Goal: Information Seeking & Learning: Learn about a topic

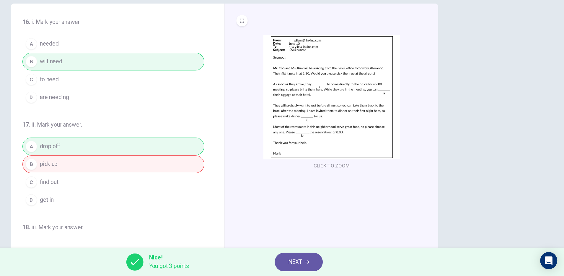
scroll to position [15, 0]
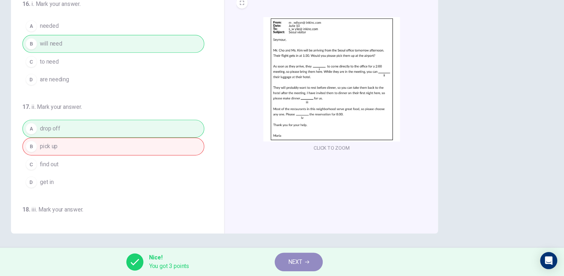
click at [338, 269] on button "NEXT" at bounding box center [344, 263] width 40 height 15
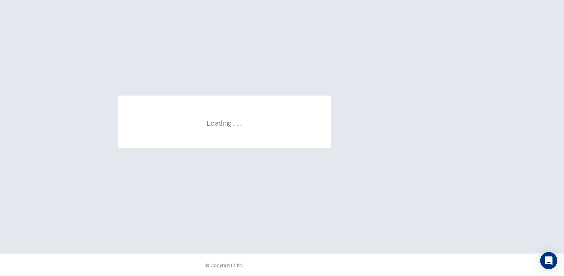
scroll to position [0, 0]
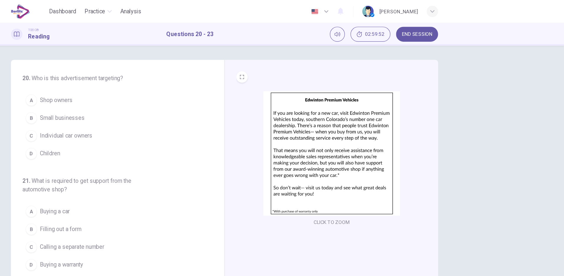
click at [149, 38] on div "20 . Who is this advertisement targeting? A Shop owners B Small businesses C In…" at bounding box center [282, 145] width 564 height 214
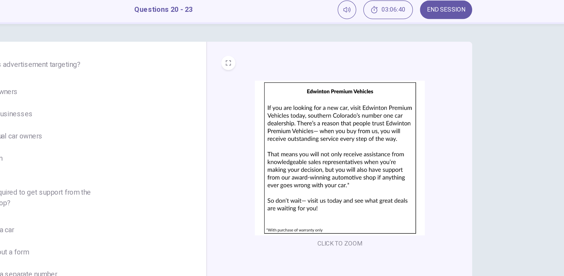
scroll to position [0, 0]
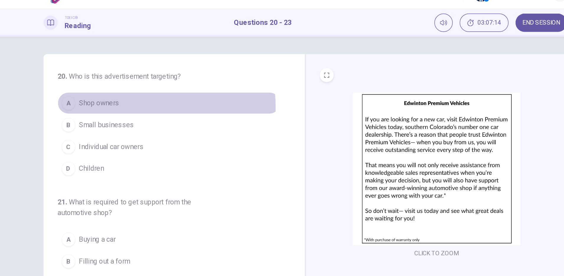
click at [147, 86] on span "Shop owners" at bounding box center [142, 82] width 27 height 7
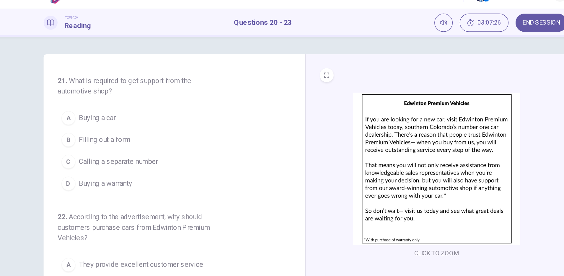
scroll to position [72, 0]
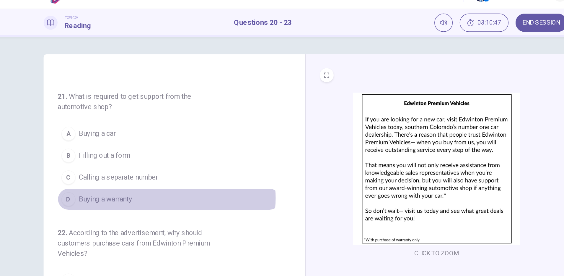
click at [183, 147] on button "D Buying a warranty" at bounding box center [189, 147] width 151 height 15
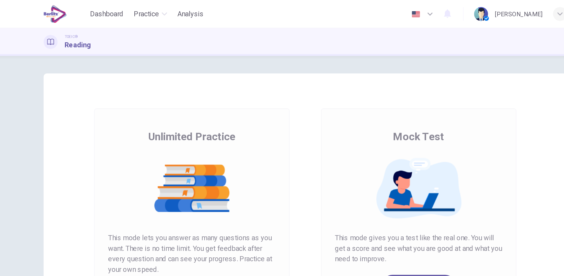
scroll to position [10, 0]
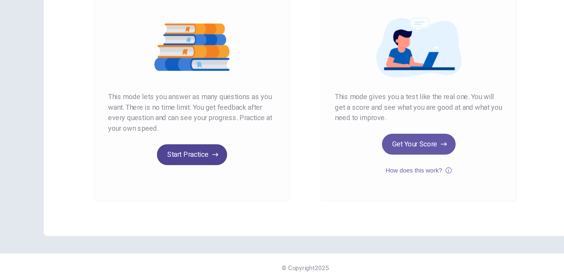
click at [213, 192] on button "Start Practice" at bounding box center [206, 190] width 48 height 14
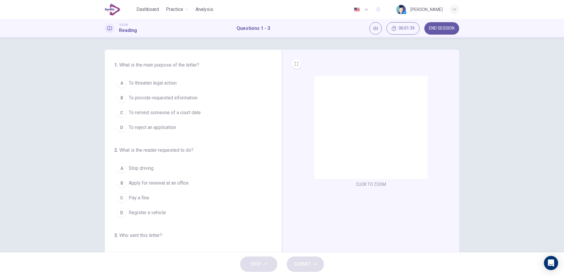
scroll to position [0, 0]
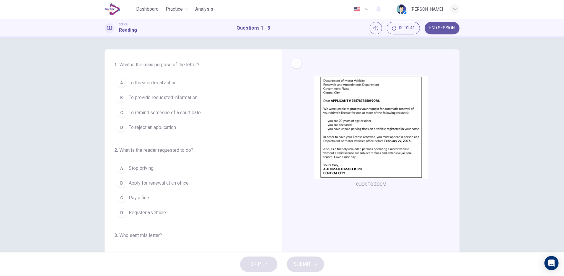
click at [395, 138] on img at bounding box center [370, 127] width 113 height 103
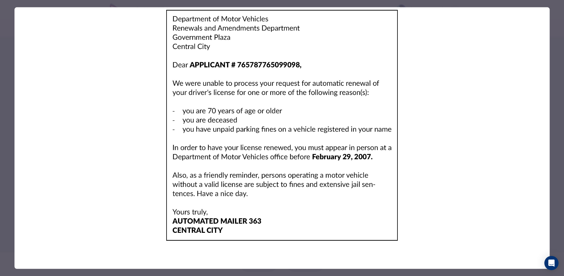
click at [106, 160] on img at bounding box center [282, 125] width 535 height 236
click at [25, 261] on div at bounding box center [282, 137] width 535 height 261
click at [47, 77] on img at bounding box center [282, 125] width 535 height 236
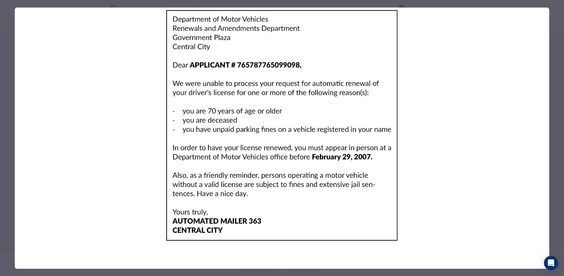
click at [543, 9] on img at bounding box center [282, 125] width 535 height 236
click at [542, 14] on img at bounding box center [282, 125] width 535 height 236
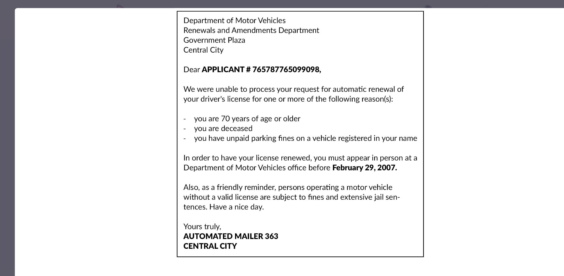
click at [335, 128] on img at bounding box center [282, 125] width 535 height 236
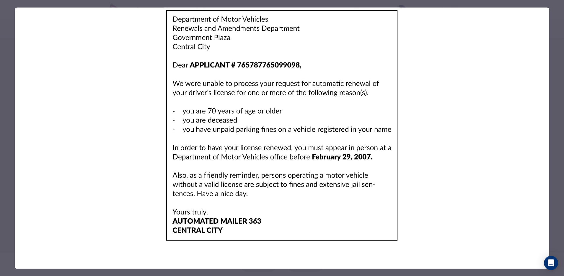
click at [497, 182] on img at bounding box center [282, 125] width 535 height 236
click at [550, 260] on icon "Open Intercom Messenger" at bounding box center [551, 263] width 7 height 8
drag, startPoint x: 251, startPoint y: 263, endPoint x: 274, endPoint y: 269, distance: 24.4
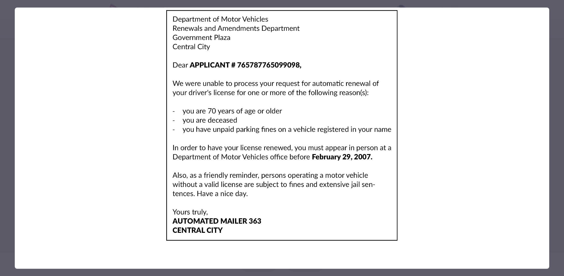
click at [272, 265] on div at bounding box center [282, 137] width 535 height 261
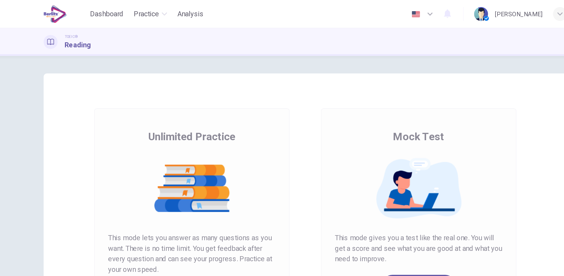
scroll to position [10, 0]
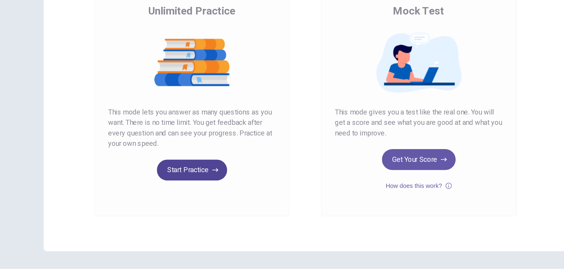
click at [202, 191] on button "Start Practice" at bounding box center [206, 190] width 48 height 14
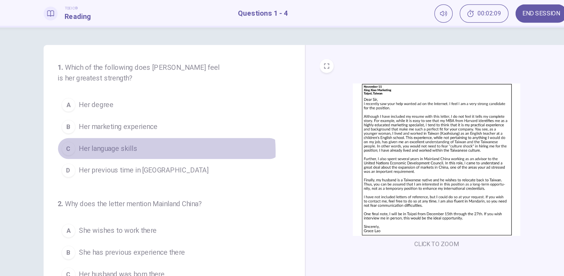
click at [162, 122] on span "Her language skills" at bounding box center [149, 119] width 40 height 7
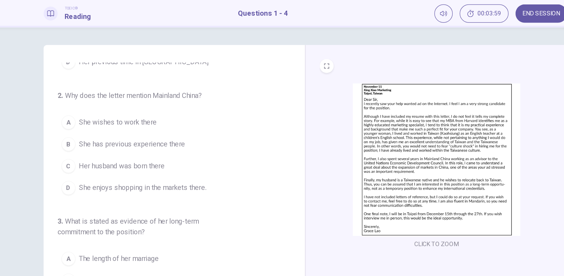
scroll to position [77, 0]
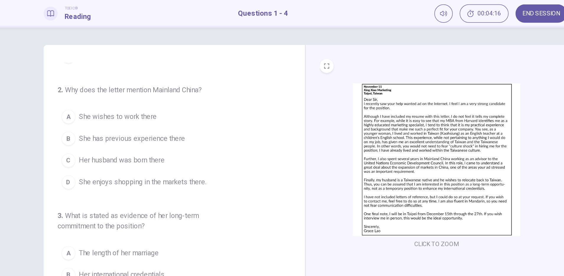
click at [197, 114] on span "She has previous experience there" at bounding box center [165, 112] width 72 height 7
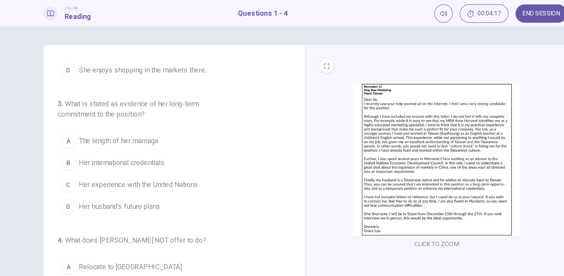
scroll to position [154, 0]
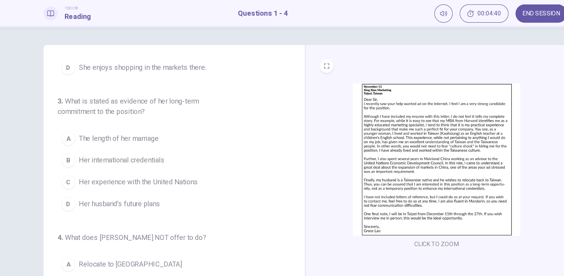
click at [179, 158] on span "Her husband's future plans" at bounding box center [156, 157] width 55 height 7
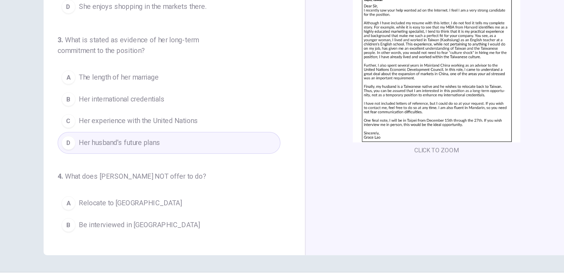
scroll to position [132, 0]
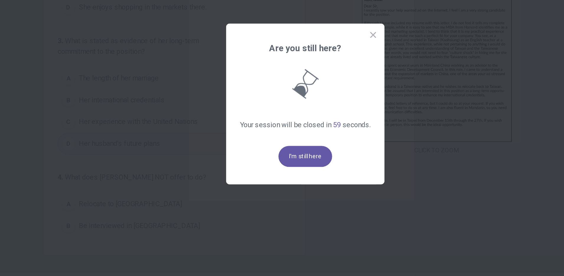
click at [255, 196] on div at bounding box center [282, 138] width 564 height 276
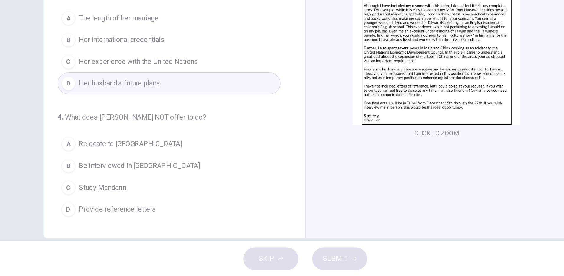
scroll to position [5, 0]
click at [169, 201] on span "Be interviewed in Taipei" at bounding box center [170, 201] width 82 height 7
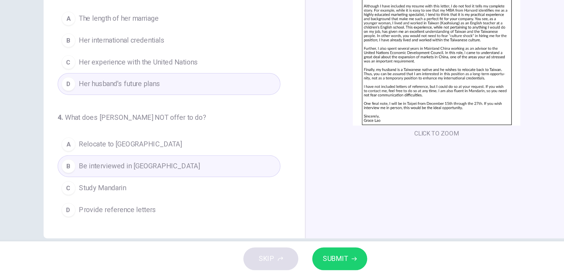
scroll to position [15, 0]
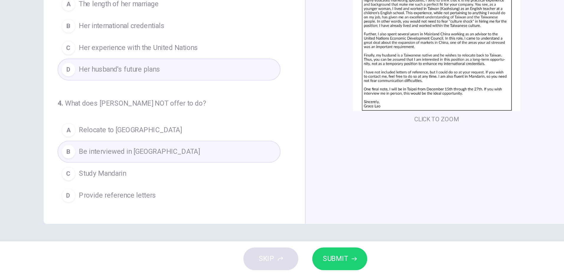
click at [310, 264] on span "SUBMIT" at bounding box center [302, 264] width 17 height 8
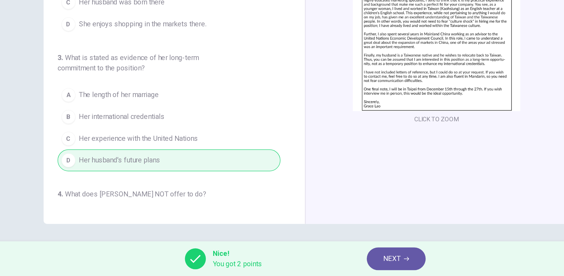
scroll to position [108, 0]
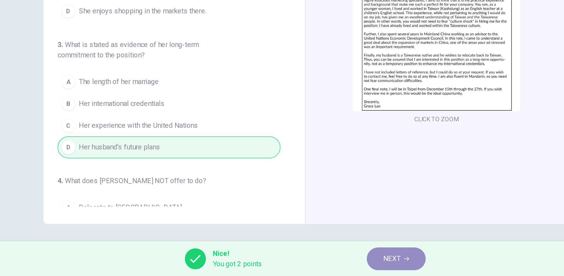
click at [337, 266] on span "NEXT" at bounding box center [341, 264] width 12 height 8
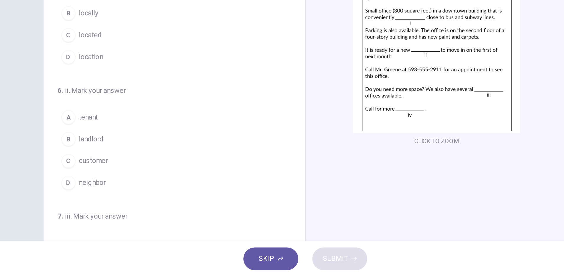
scroll to position [0, 0]
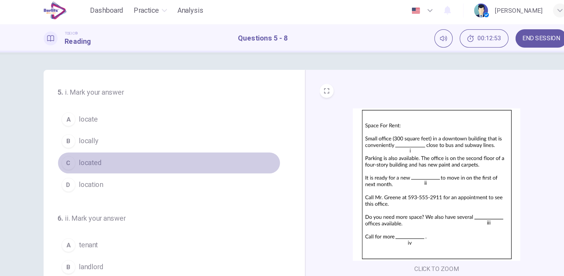
click at [226, 116] on button "C located" at bounding box center [189, 112] width 151 height 15
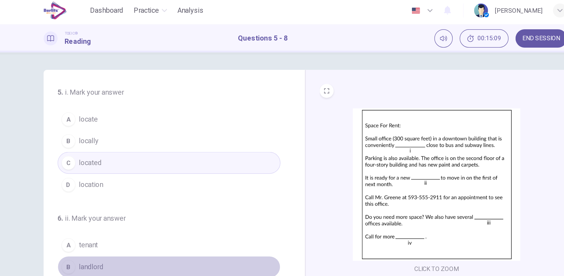
click at [205, 175] on button "B landlord" at bounding box center [189, 182] width 151 height 15
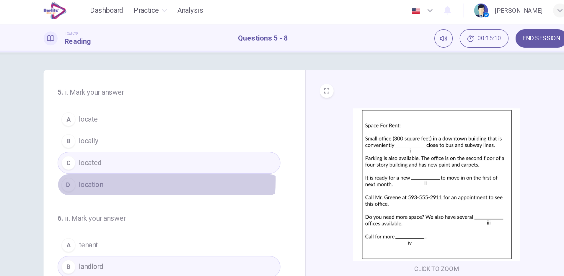
click at [151, 124] on button "D location" at bounding box center [189, 127] width 151 height 15
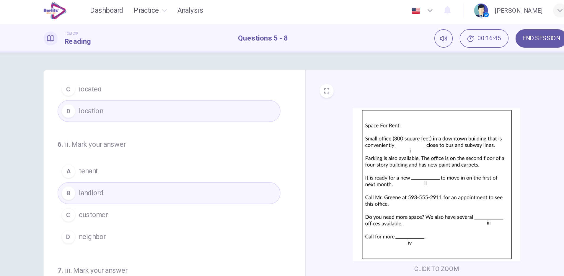
scroll to position [57, 0]
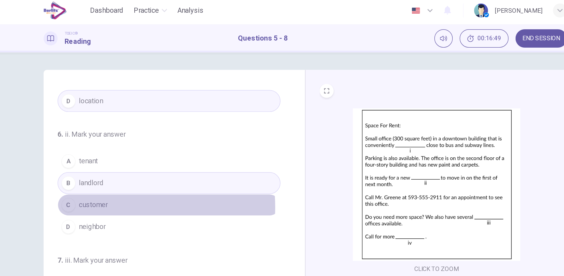
click at [145, 142] on span "customer" at bounding box center [138, 140] width 19 height 7
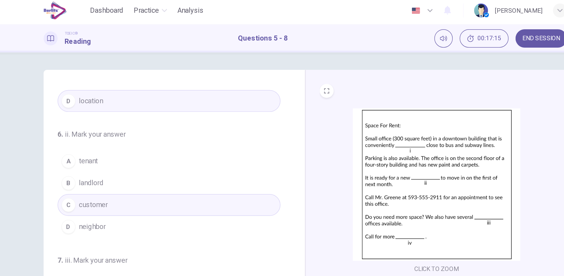
click at [123, 157] on div "D" at bounding box center [121, 155] width 9 height 9
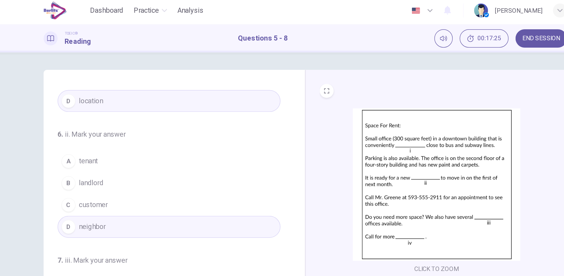
scroll to position [15, 0]
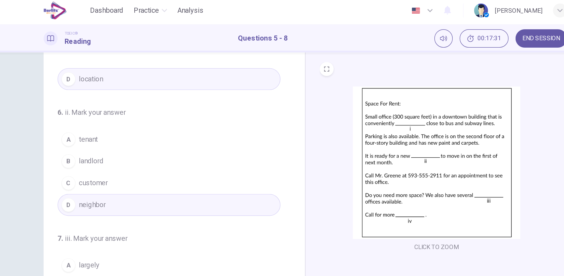
click at [145, 128] on span "customer" at bounding box center [138, 126] width 19 height 7
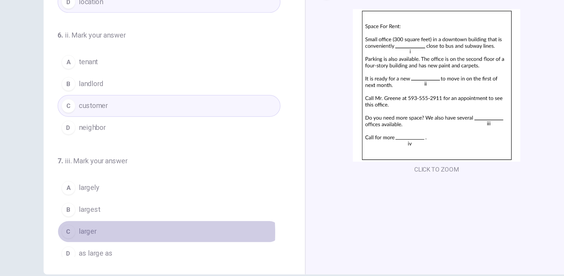
click at [138, 212] on span "larger" at bounding box center [135, 211] width 12 height 7
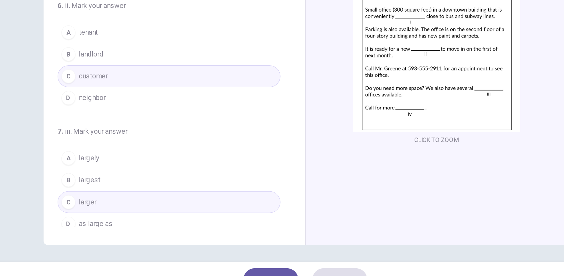
scroll to position [0, 0]
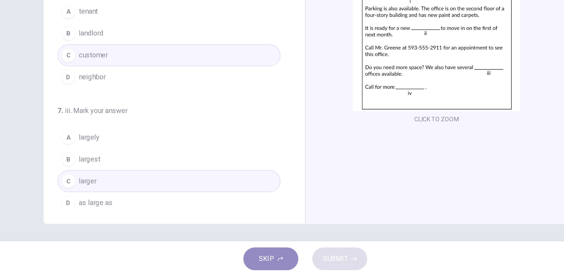
click at [265, 260] on button "SKIP" at bounding box center [258, 263] width 37 height 15
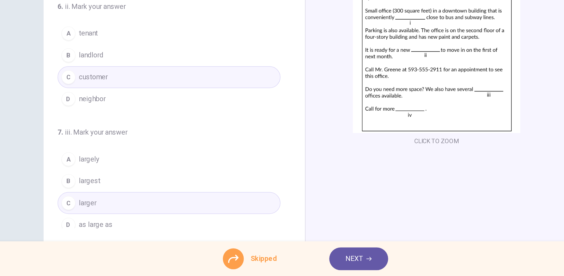
click at [238, 266] on div at bounding box center [233, 264] width 14 height 14
click at [230, 265] on icon at bounding box center [233, 263] width 7 height 7
drag, startPoint x: 229, startPoint y: 265, endPoint x: 313, endPoint y: 258, distance: 83.8
click at [313, 258] on div "Skipped NEXT" at bounding box center [282, 264] width 564 height 24
click at [313, 258] on button "NEXT" at bounding box center [318, 263] width 40 height 15
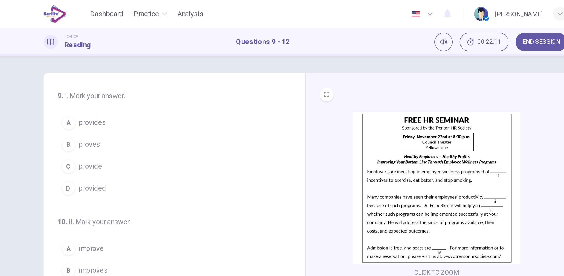
click at [131, 52] on div "9 . i. Mark your answer. A provides B proves C provide D provided 10 . ii. Mark…" at bounding box center [193, 152] width 177 height 205
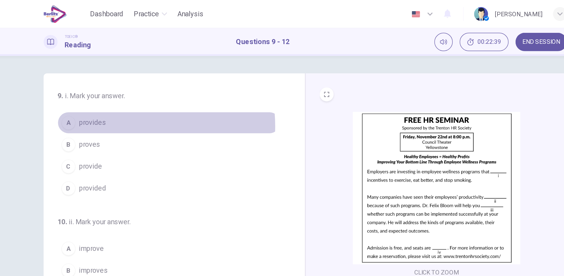
click at [144, 85] on span "provides" at bounding box center [138, 82] width 18 height 7
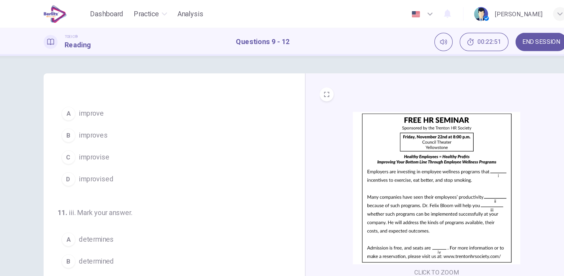
scroll to position [15, 0]
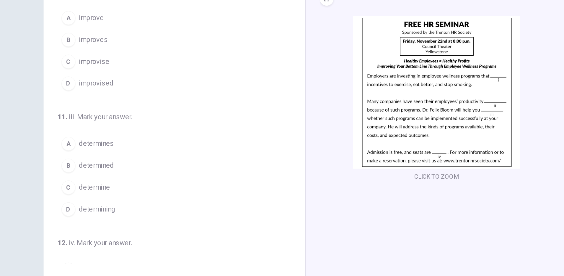
click at [411, 145] on img at bounding box center [370, 112] width 113 height 103
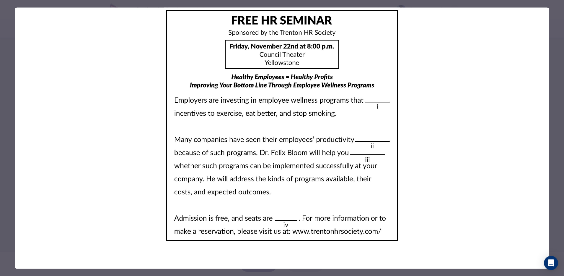
click at [307, 187] on img at bounding box center [282, 125] width 535 height 236
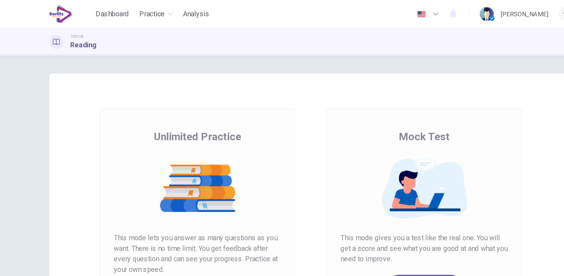
scroll to position [10, 0]
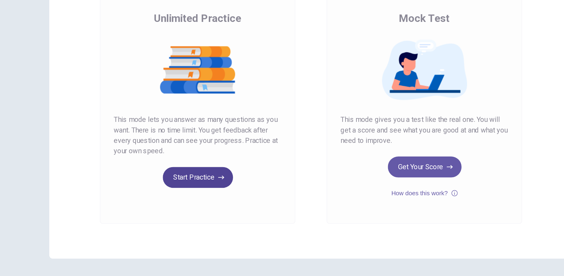
click at [219, 190] on icon "button" at bounding box center [221, 190] width 4 height 3
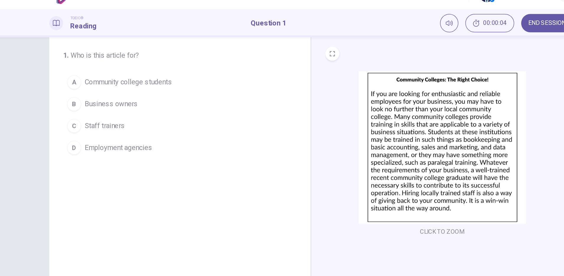
scroll to position [0, 0]
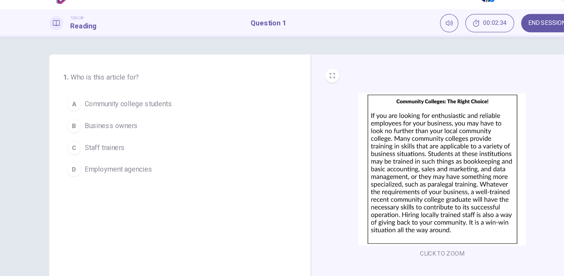
click at [120, 83] on div "A" at bounding box center [121, 82] width 9 height 9
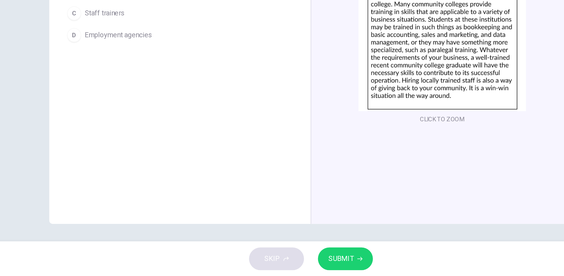
click at [304, 265] on span "SUBMIT" at bounding box center [302, 264] width 17 height 8
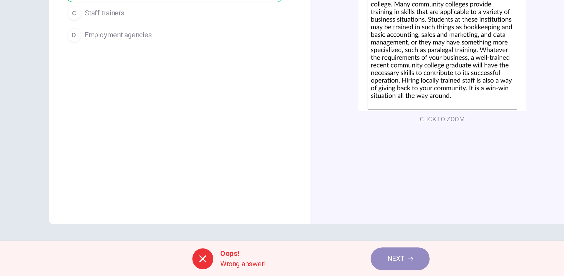
click at [350, 266] on button "NEXT" at bounding box center [342, 263] width 40 height 15
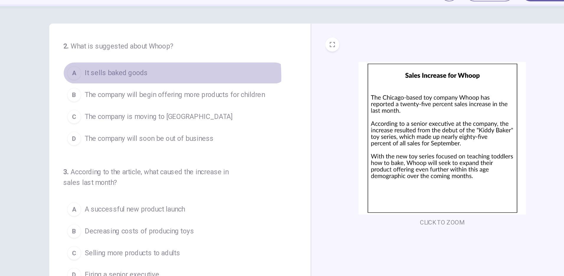
click at [158, 85] on span "It sells baked goods" at bounding box center [150, 82] width 43 height 7
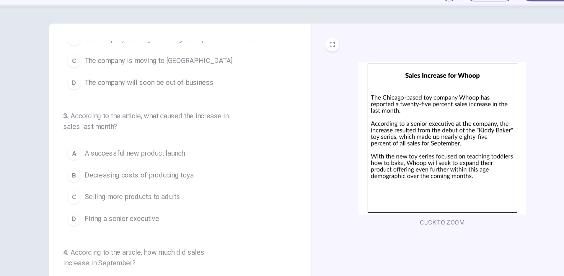
scroll to position [76, 0]
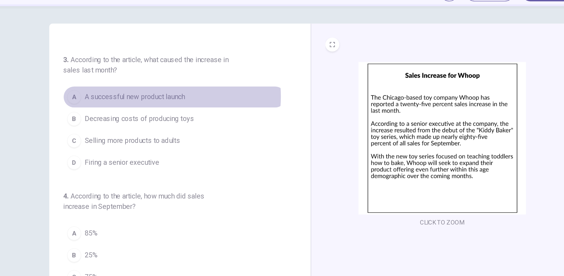
click at [168, 99] on span "A successful new product launch" at bounding box center [163, 99] width 68 height 7
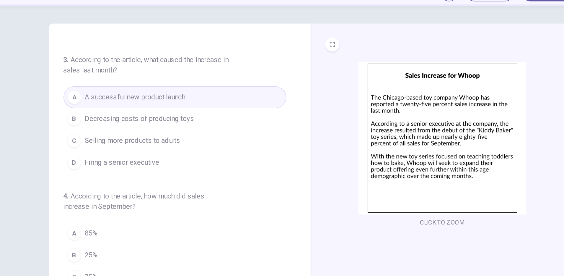
click at [284, 93] on div "CLICK TO ZOOM" at bounding box center [370, 152] width 177 height 205
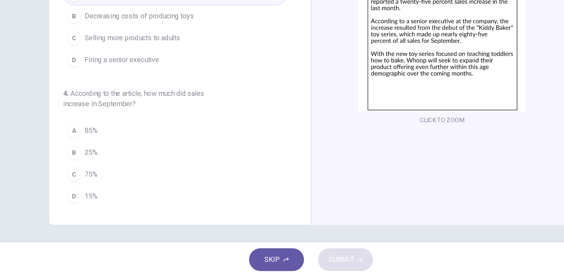
scroll to position [0, 0]
click at [133, 177] on span "85%" at bounding box center [133, 176] width 9 height 7
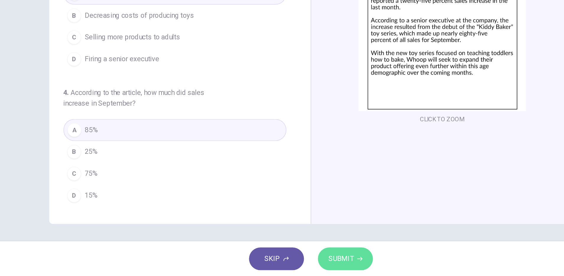
click at [307, 261] on span "SUBMIT" at bounding box center [302, 264] width 17 height 8
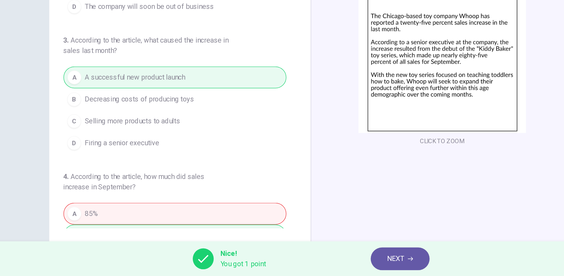
scroll to position [76, 0]
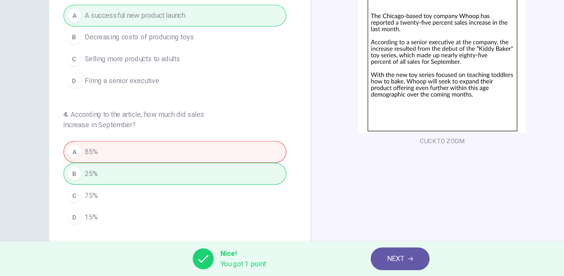
click at [349, 264] on icon "button" at bounding box center [350, 264] width 4 height 4
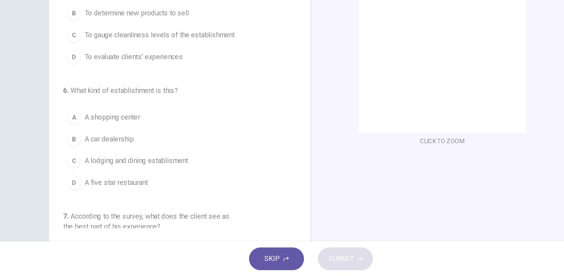
scroll to position [0, 0]
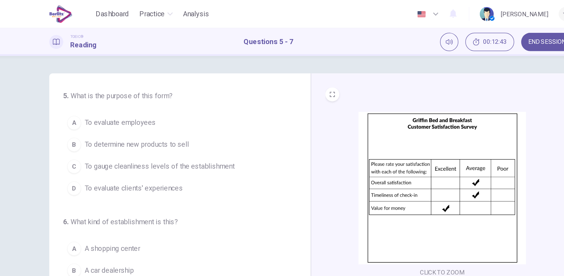
click at [120, 128] on div "D" at bounding box center [121, 127] width 9 height 9
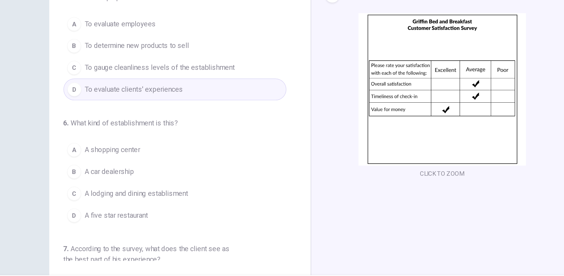
scroll to position [1, 0]
click at [153, 198] on span "A lodging and dining establisment" at bounding box center [164, 196] width 70 height 7
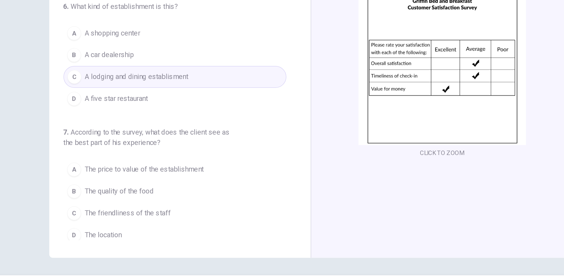
scroll to position [69, 0]
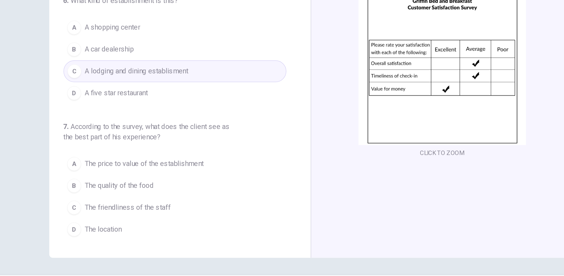
click at [159, 179] on span "The price to value of the establishment" at bounding box center [169, 176] width 81 height 7
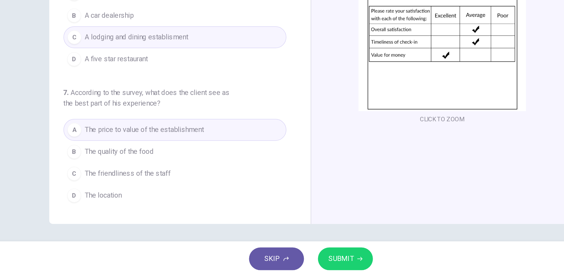
scroll to position [0, 0]
click at [301, 263] on span "SUBMIT" at bounding box center [302, 264] width 17 height 8
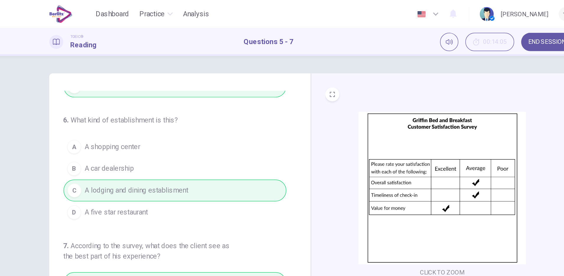
click at [292, 149] on div "CLICK TO ZOOM" at bounding box center [371, 132] width 158 height 113
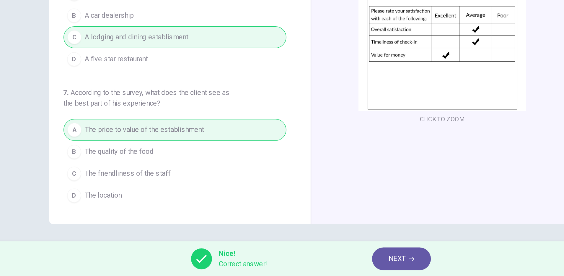
click at [339, 264] on span "NEXT" at bounding box center [341, 264] width 12 height 8
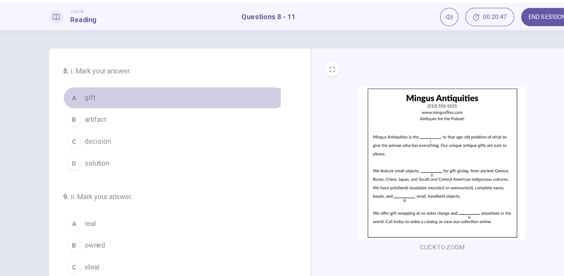
click at [129, 81] on span "gift" at bounding box center [132, 82] width 7 height 7
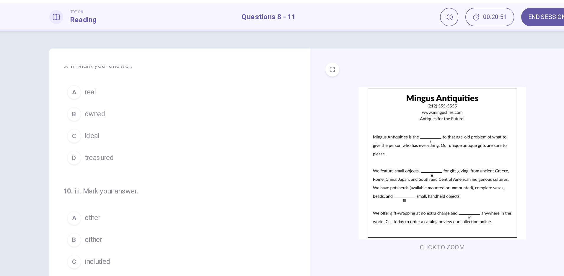
scroll to position [15, 0]
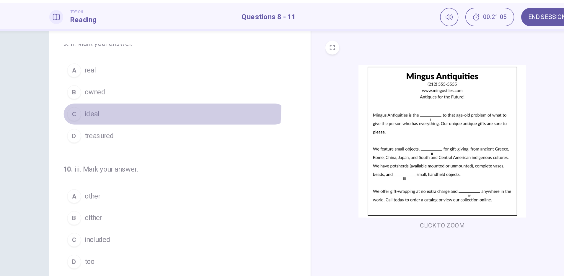
click at [141, 89] on button "C ideal" at bounding box center [189, 94] width 151 height 15
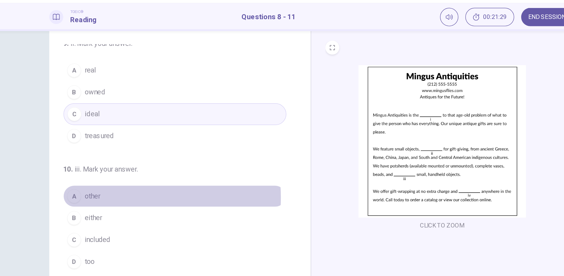
click at [141, 150] on button "A other" at bounding box center [189, 149] width 151 height 15
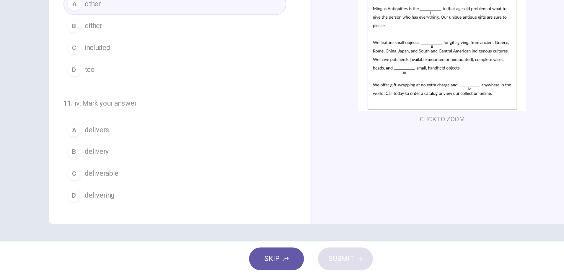
scroll to position [0, 0]
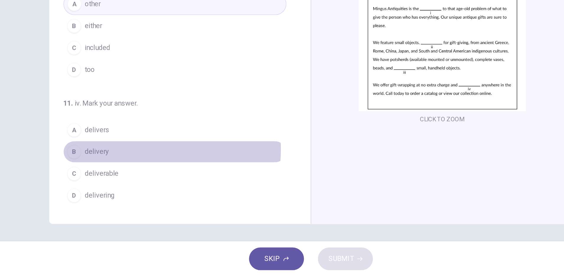
click at [154, 190] on button "B delivery" at bounding box center [189, 191] width 151 height 15
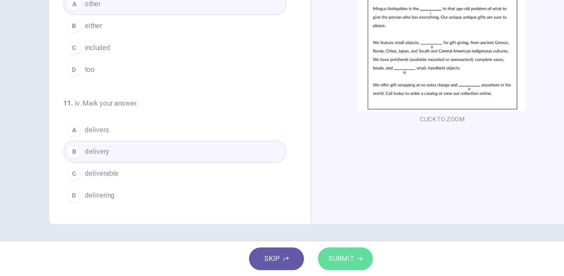
click at [301, 264] on span "SUBMIT" at bounding box center [302, 264] width 17 height 8
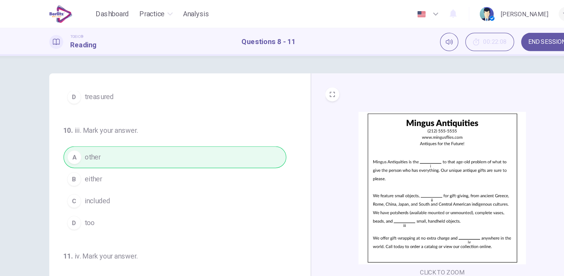
click at [186, 123] on div "A other B either C included D too" at bounding box center [189, 128] width 151 height 59
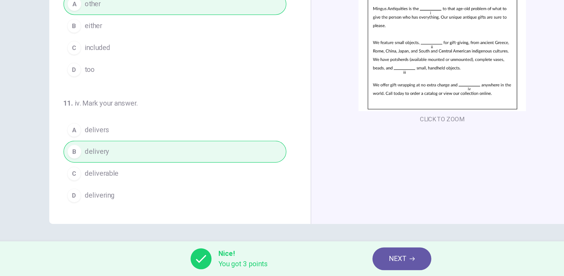
click at [343, 265] on span "NEXT" at bounding box center [341, 264] width 12 height 8
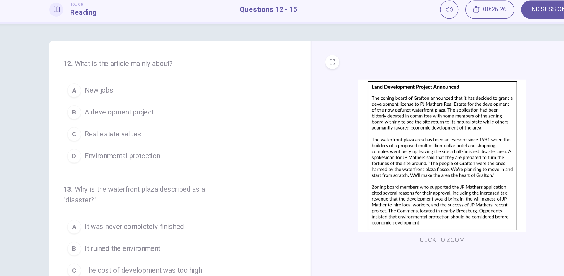
click at [146, 94] on span "A development project" at bounding box center [152, 97] width 47 height 7
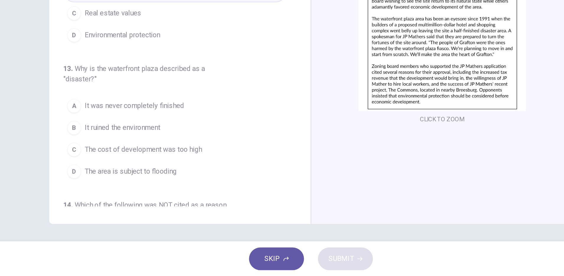
click at [129, 161] on span "It was never completely finished" at bounding box center [162, 160] width 67 height 7
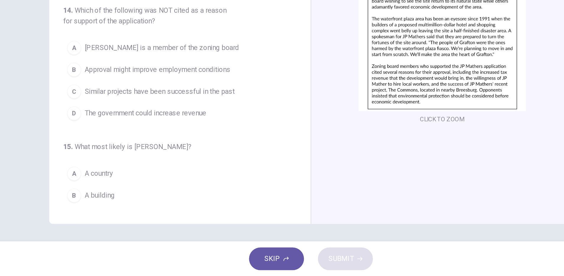
scroll to position [130, 0]
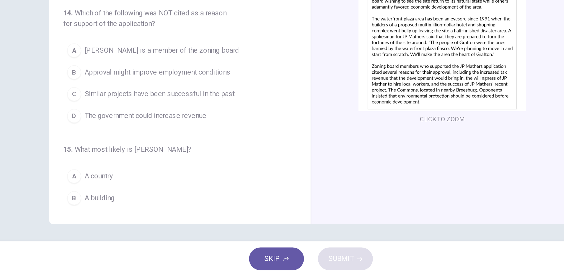
click at [174, 136] on span "Approval might improve employment conditions" at bounding box center [178, 137] width 99 height 7
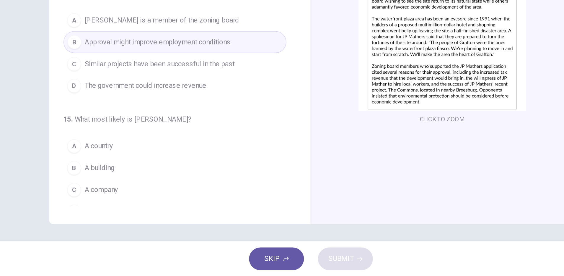
scroll to position [161, 0]
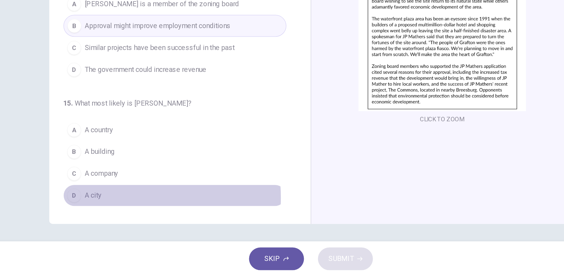
click at [141, 222] on button "D A city" at bounding box center [189, 221] width 151 height 15
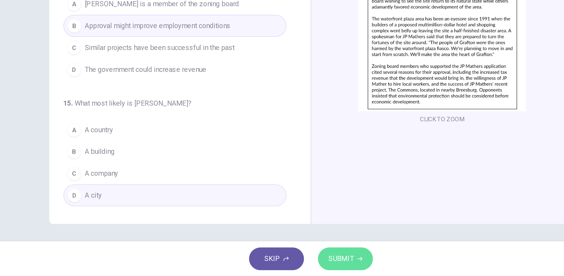
click at [304, 262] on span "SUBMIT" at bounding box center [302, 264] width 17 height 8
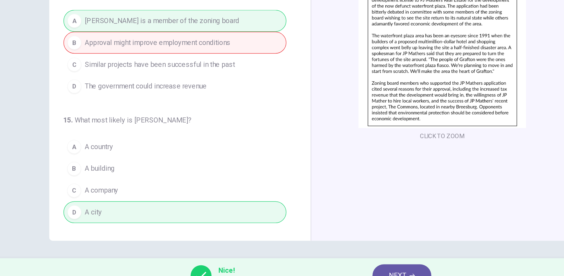
scroll to position [0, 0]
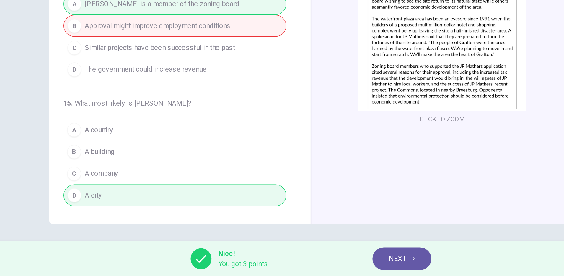
click at [340, 266] on span "NEXT" at bounding box center [341, 264] width 12 height 8
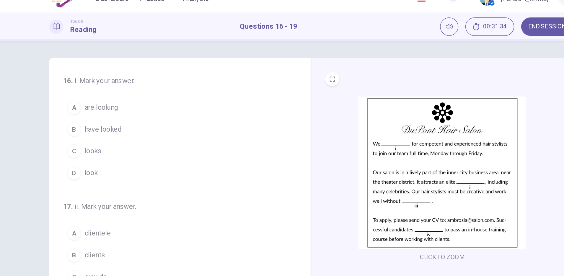
click at [120, 86] on div "A" at bounding box center [121, 82] width 9 height 9
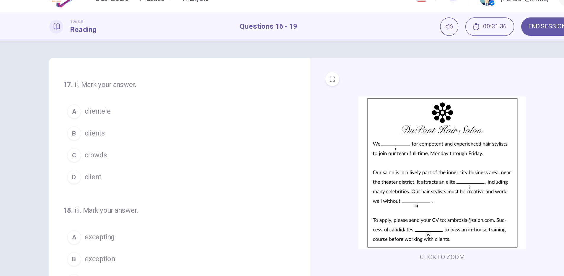
scroll to position [87, 0]
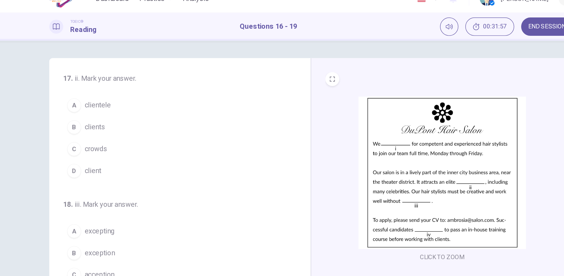
click at [132, 96] on span "clients" at bounding box center [136, 96] width 14 height 7
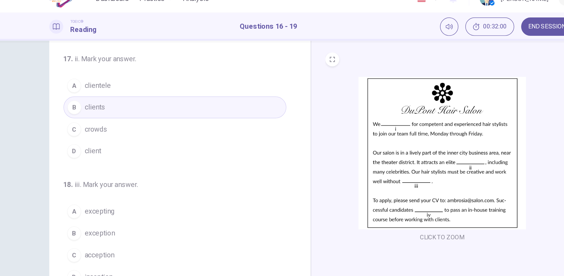
scroll to position [15, 0]
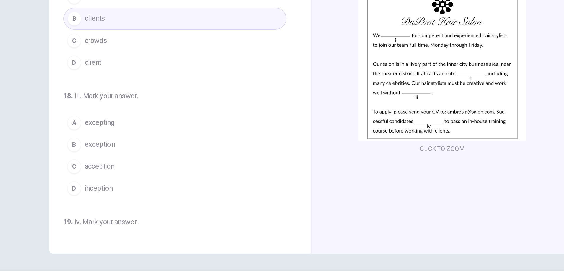
click at [144, 167] on span "exception" at bounding box center [139, 166] width 20 height 7
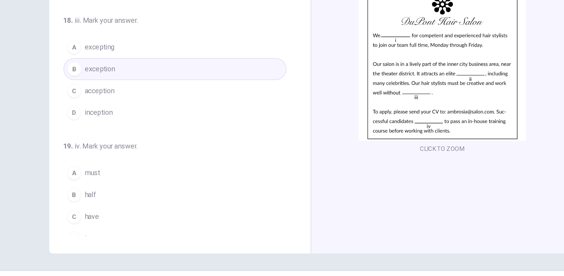
scroll to position [147, 0]
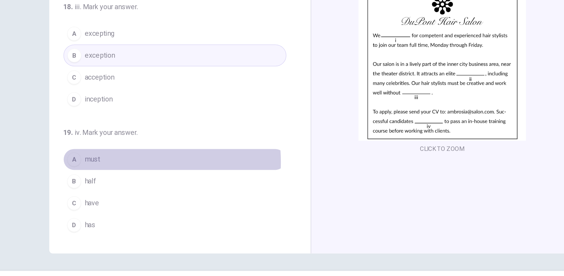
click at [146, 178] on button "A must" at bounding box center [189, 176] width 151 height 15
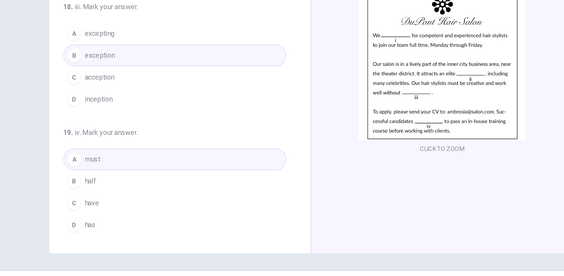
scroll to position [0, 0]
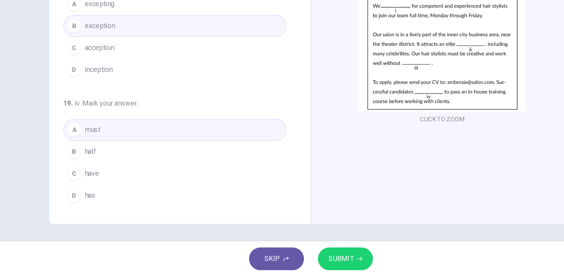
click at [310, 266] on span "SUBMIT" at bounding box center [302, 264] width 17 height 8
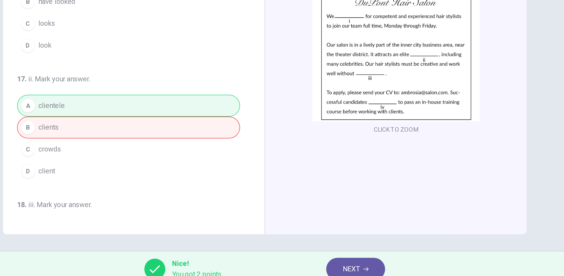
click at [345, 261] on span "NEXT" at bounding box center [341, 264] width 12 height 8
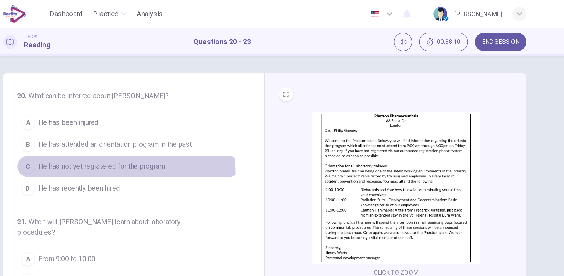
click at [183, 116] on button "C He has not yet registered for the program" at bounding box center [189, 112] width 151 height 15
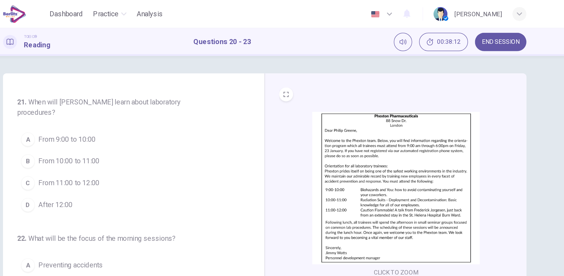
scroll to position [83, 0]
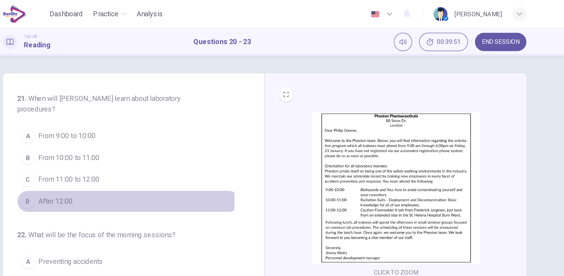
click at [145, 134] on span "After 12:00" at bounding box center [140, 136] width 23 height 7
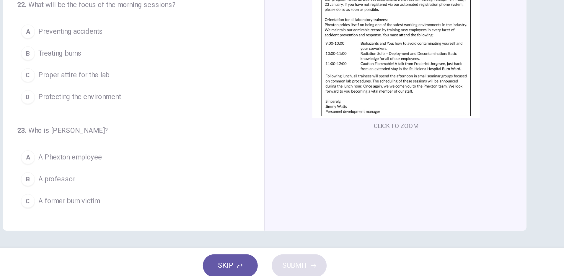
scroll to position [138, 0]
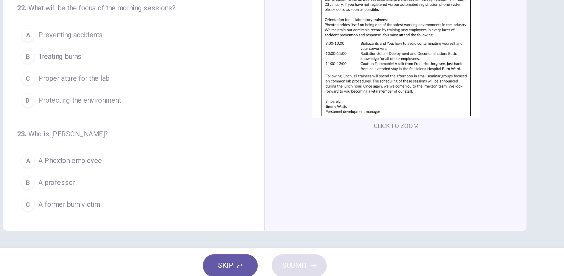
click at [172, 151] on span "Protecting the environment" at bounding box center [157, 152] width 56 height 7
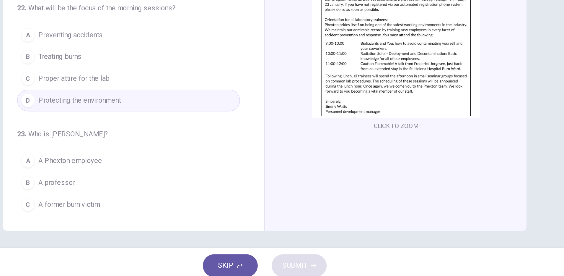
scroll to position [154, 0]
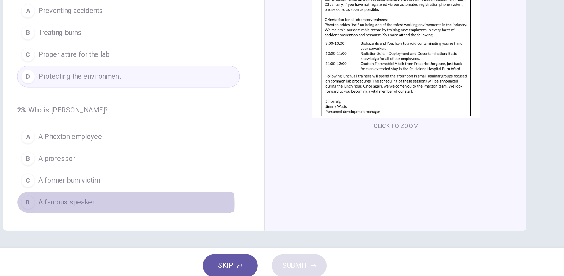
click at [165, 222] on button "D A famous speaker" at bounding box center [189, 221] width 151 height 15
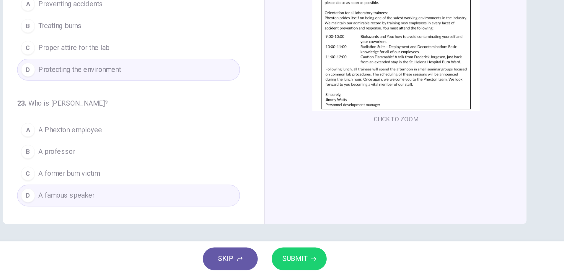
click at [302, 263] on span "SUBMIT" at bounding box center [302, 264] width 17 height 8
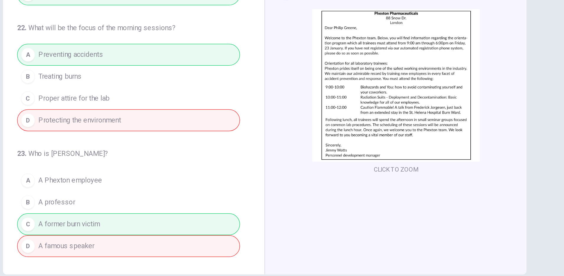
scroll to position [0, 0]
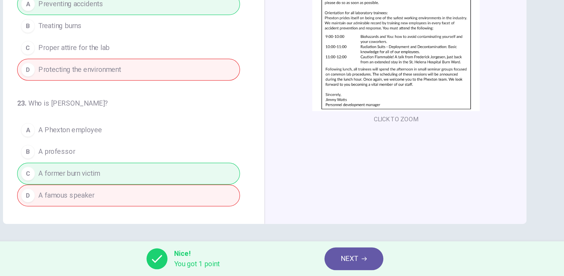
click at [348, 263] on icon "button" at bounding box center [350, 264] width 4 height 4
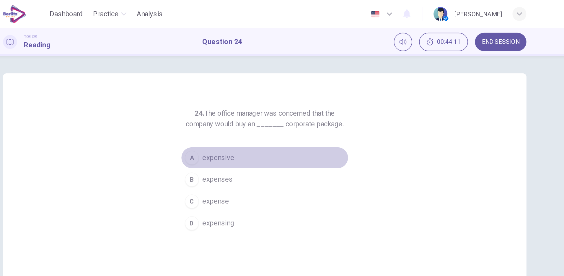
click at [256, 106] on span "expensive" at bounding box center [251, 106] width 22 height 7
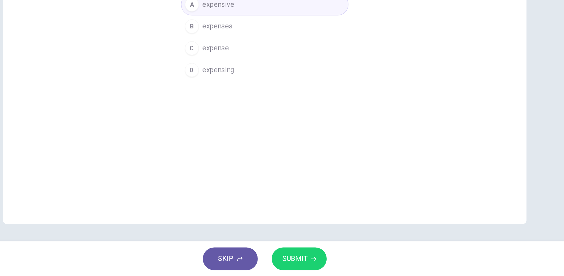
click at [299, 264] on span "SUBMIT" at bounding box center [302, 264] width 17 height 8
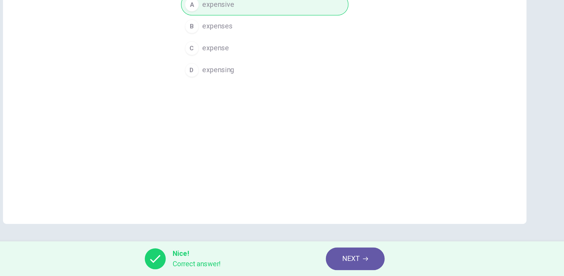
click at [338, 266] on span "NEXT" at bounding box center [341, 264] width 12 height 8
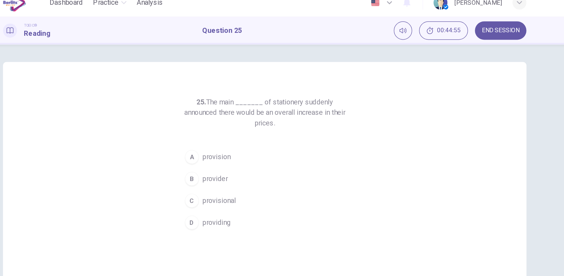
scroll to position [15, 0]
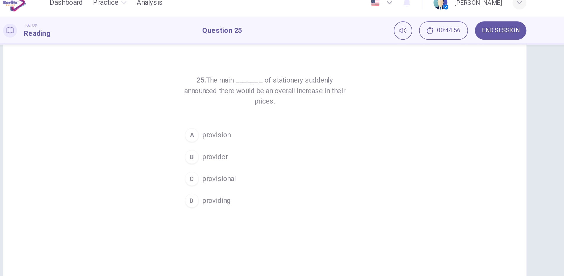
click at [256, 129] on span "provisional" at bounding box center [251, 128] width 23 height 7
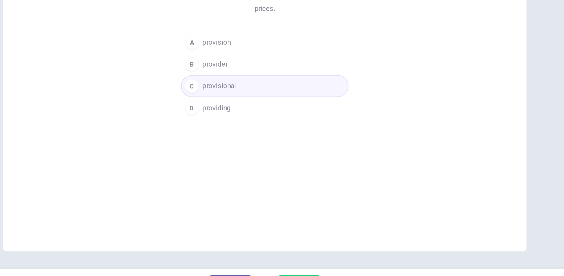
scroll to position [0, 0]
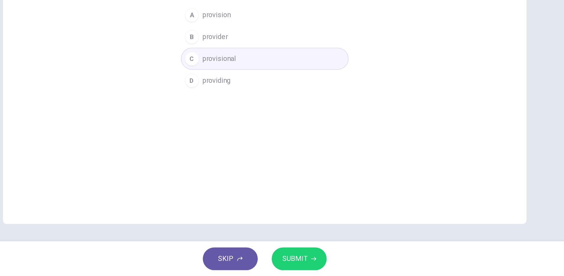
click at [307, 264] on span "SUBMIT" at bounding box center [302, 264] width 17 height 8
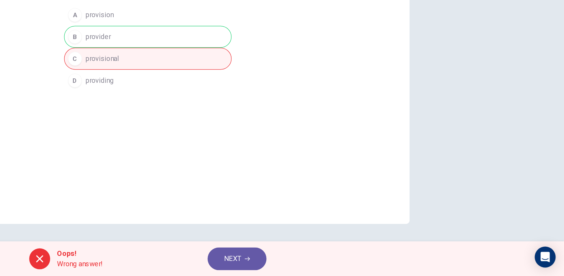
click at [342, 264] on span "NEXT" at bounding box center [340, 264] width 12 height 8
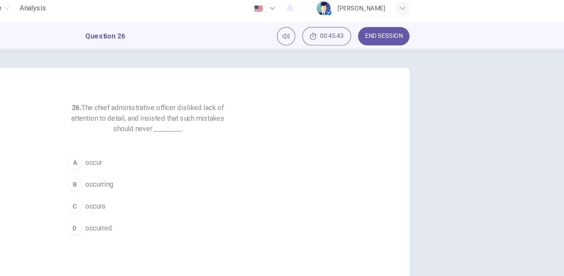
click at [231, 113] on div "A" at bounding box center [232, 113] width 9 height 9
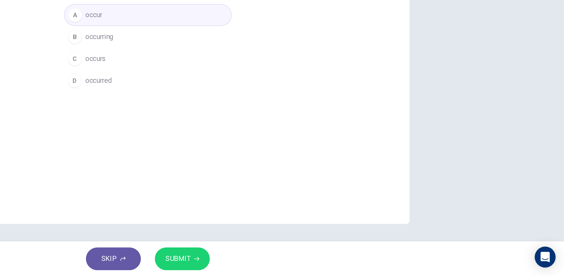
click at [305, 264] on span "SUBMIT" at bounding box center [302, 264] width 17 height 8
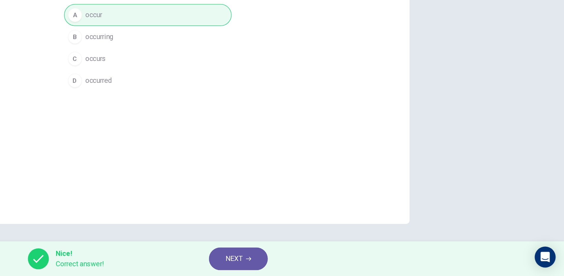
click at [261, 171] on div "26. The chief administrative officer disliked lack of attention to detail, and …" at bounding box center [282, 137] width 354 height 205
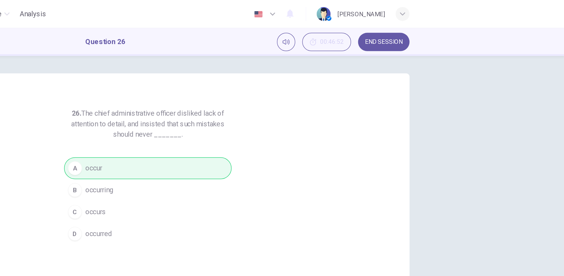
click at [442, 28] on span "END SESSION" at bounding box center [441, 28] width 25 height 5
